Goal: Navigation & Orientation: Go to known website

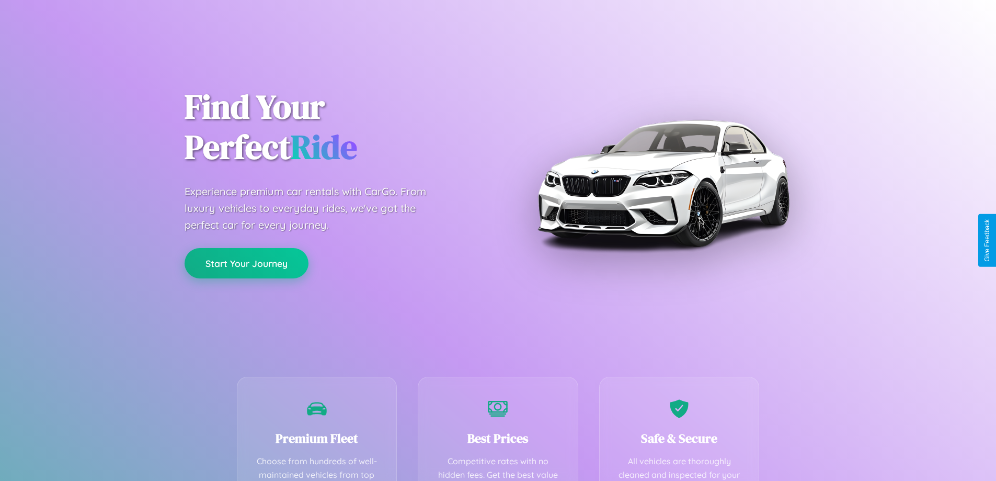
click at [246, 263] on button "Start Your Journey" at bounding box center [247, 263] width 124 height 30
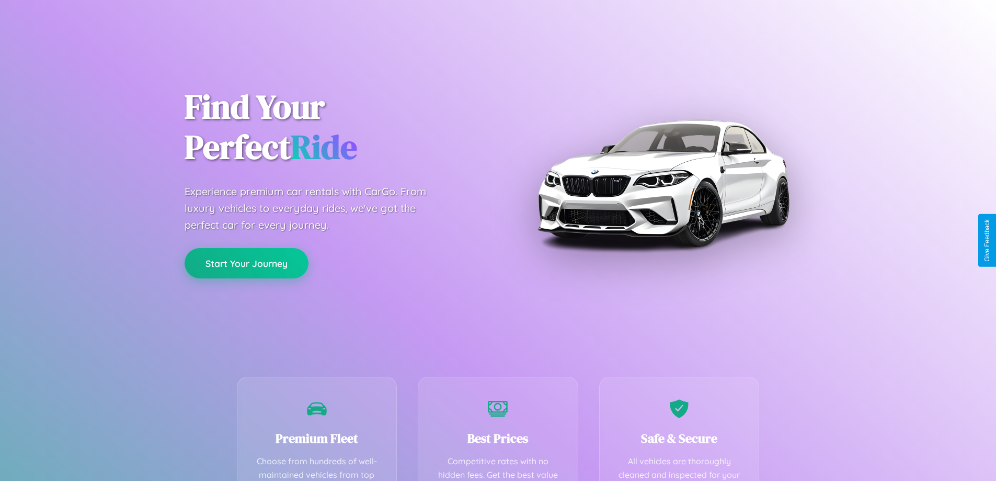
click at [246, 263] on button "Start Your Journey" at bounding box center [247, 263] width 124 height 30
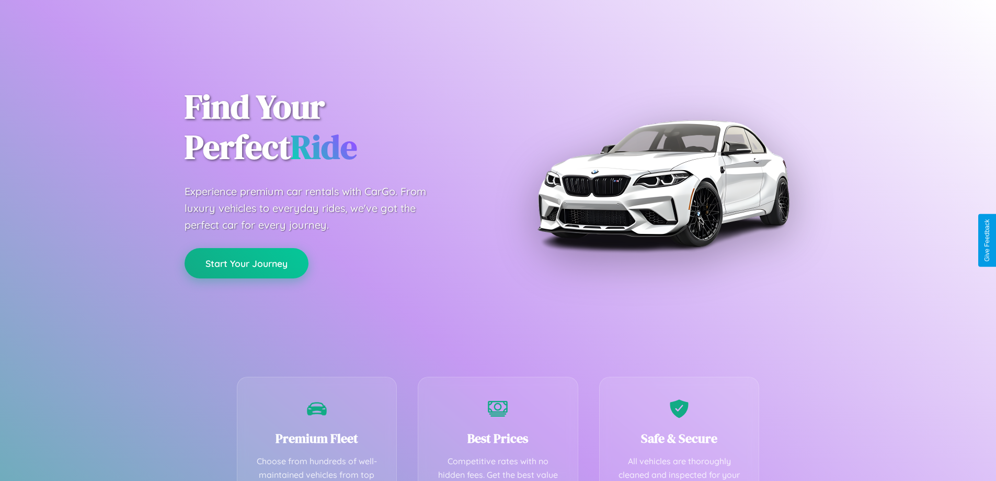
click at [246, 263] on button "Start Your Journey" at bounding box center [247, 263] width 124 height 30
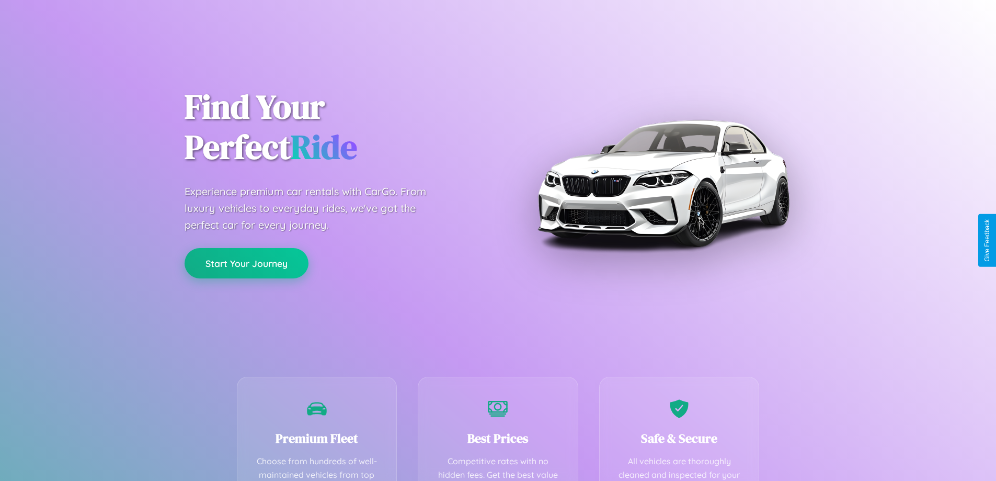
click at [246, 263] on button "Start Your Journey" at bounding box center [247, 263] width 124 height 30
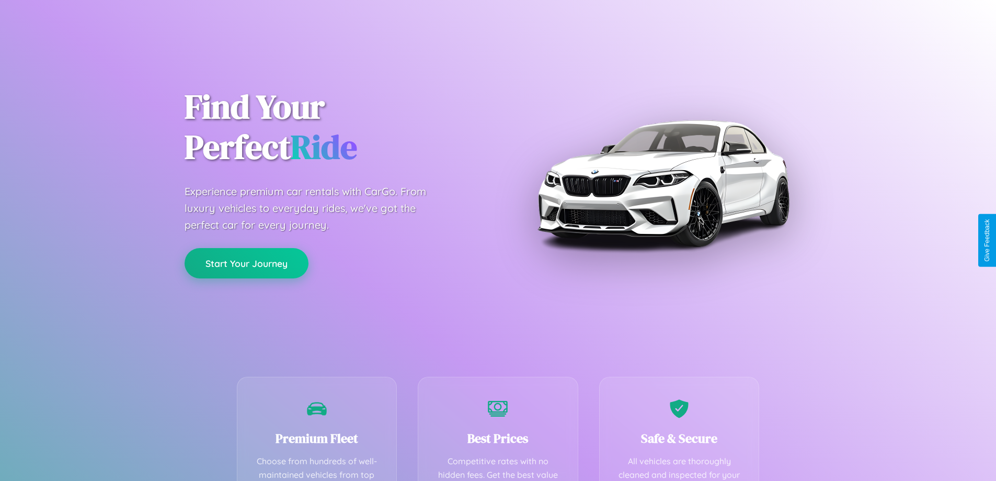
click at [246, 263] on button "Start Your Journey" at bounding box center [247, 263] width 124 height 30
